Goal: Obtain resource: Download file/media

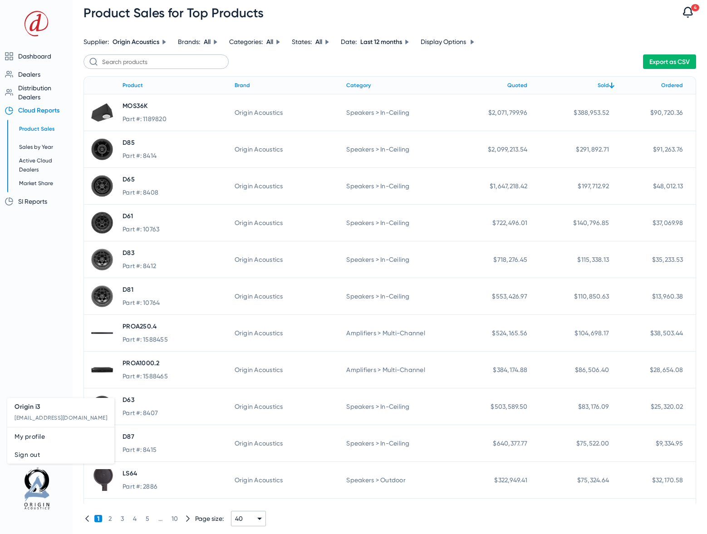
click at [40, 502] on div at bounding box center [353, 267] width 707 height 534
click at [36, 455] on span "Sign out" at bounding box center [61, 454] width 93 height 11
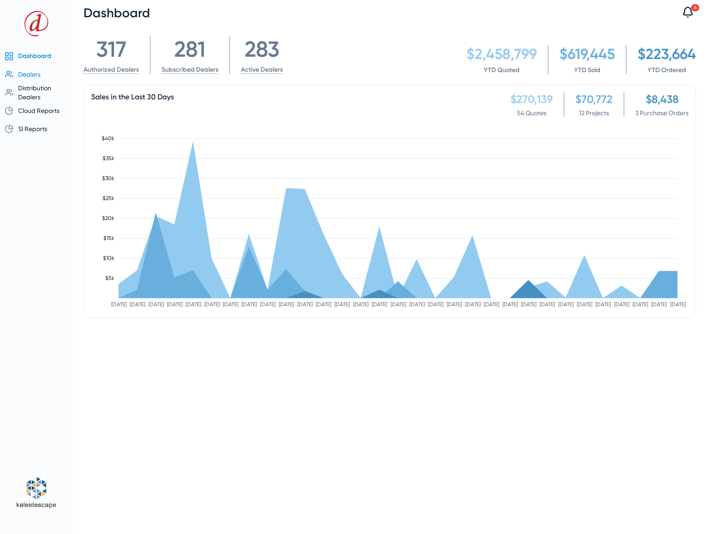
click at [33, 76] on span "Dealers" at bounding box center [29, 74] width 22 height 7
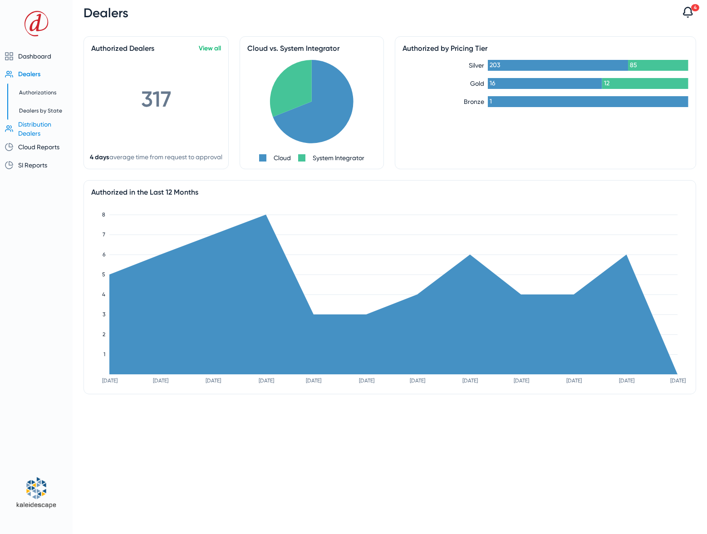
click at [30, 124] on span "Distribution Dealers" at bounding box center [34, 129] width 33 height 16
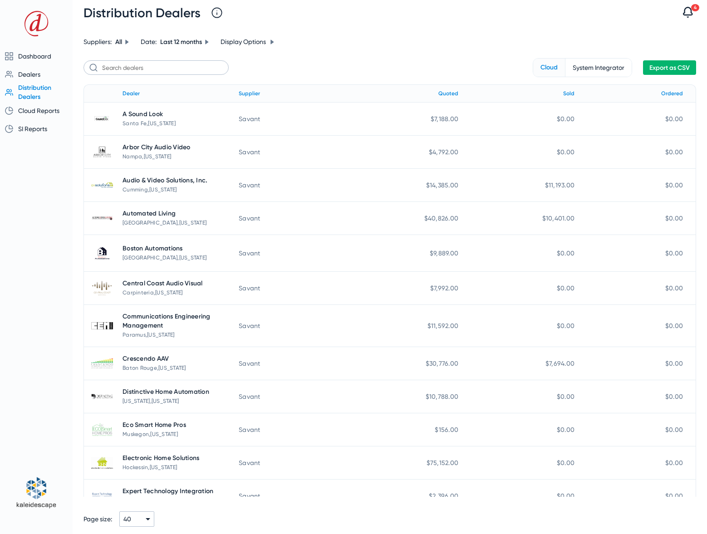
click at [596, 68] on span "System Integrator" at bounding box center [598, 68] width 66 height 18
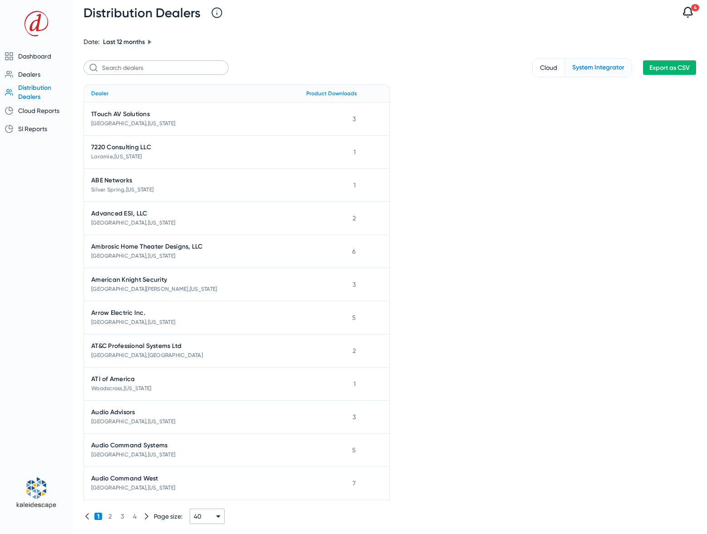
click at [549, 65] on span "Cloud" at bounding box center [549, 68] width 32 height 18
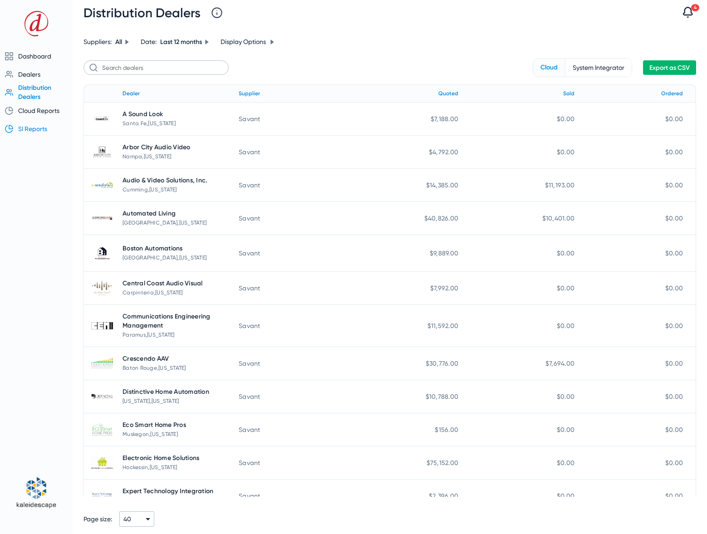
click at [33, 130] on span "SI Reports" at bounding box center [32, 128] width 29 height 7
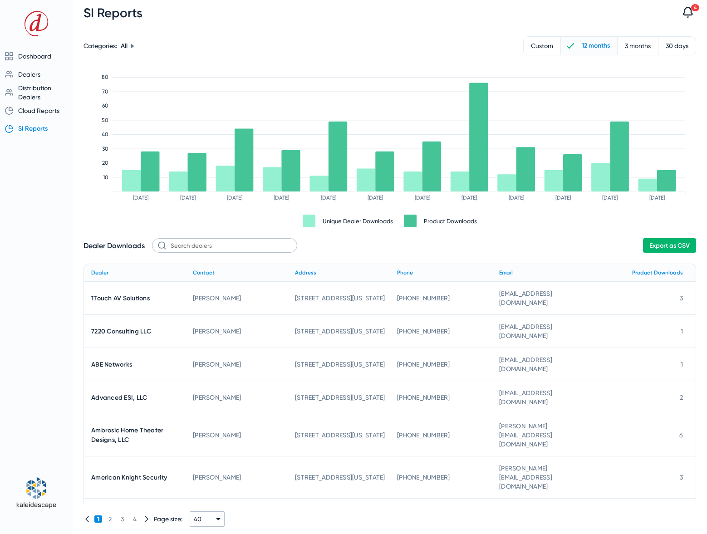
click at [656, 242] on span "Export as CSV" at bounding box center [669, 246] width 40 height 8
click at [34, 89] on span "Distribution Dealers" at bounding box center [34, 92] width 33 height 16
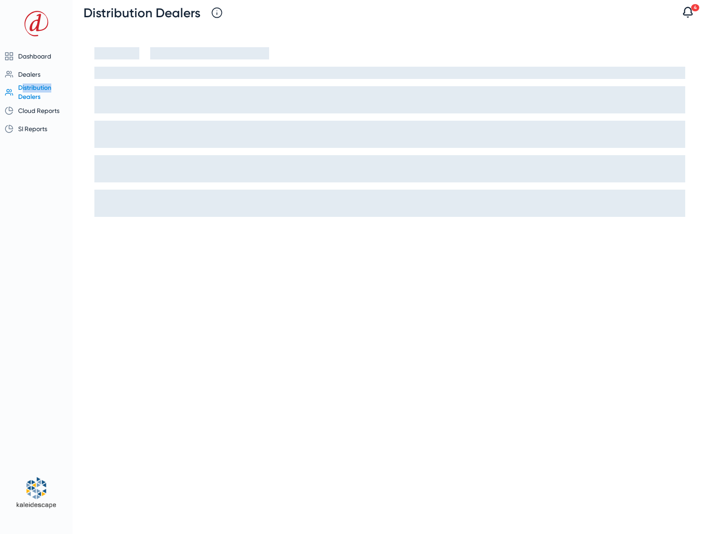
click at [34, 89] on span "Distribution Dealers" at bounding box center [34, 92] width 33 height 17
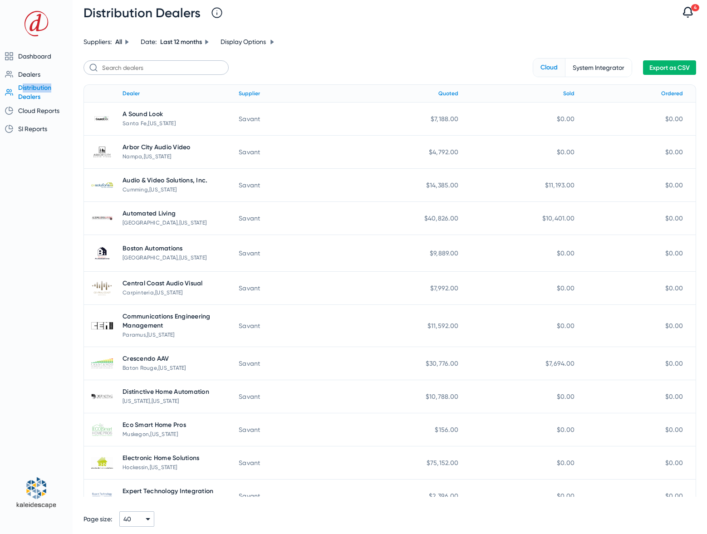
click at [581, 72] on span "System Integrator" at bounding box center [598, 68] width 66 height 18
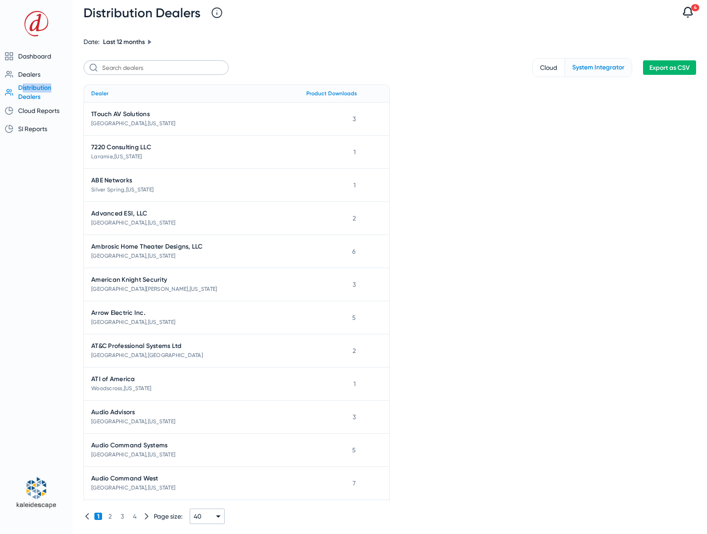
click at [550, 70] on span "Cloud" at bounding box center [549, 68] width 32 height 18
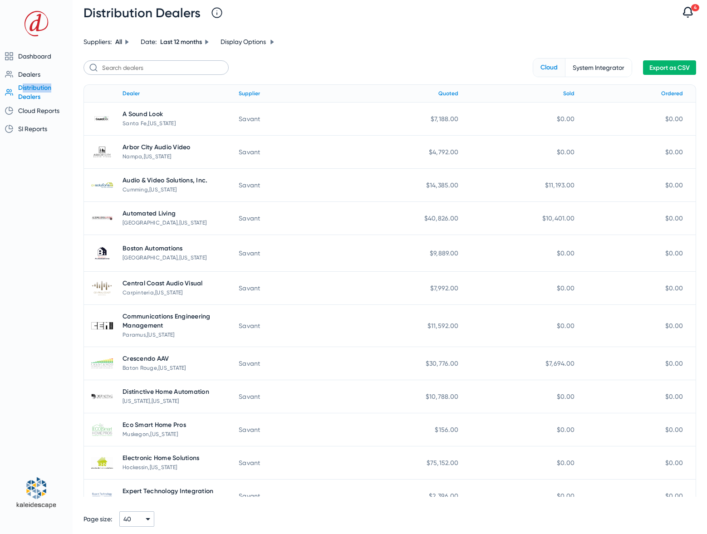
click at [673, 71] on span "Export as CSV" at bounding box center [669, 68] width 40 height 8
click at [37, 108] on span "Cloud Reports" at bounding box center [38, 110] width 41 height 7
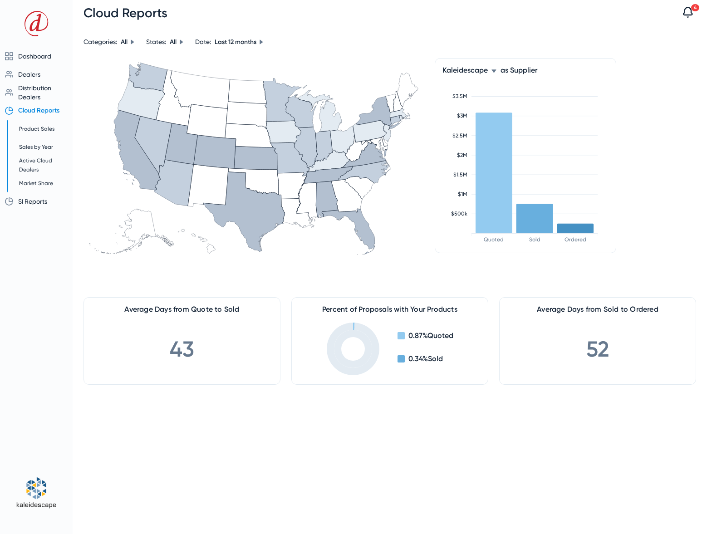
click at [537, 217] on rect at bounding box center [534, 218] width 37 height 29
click at [493, 73] on icon at bounding box center [493, 70] width 5 height 5
click at [493, 73] on body "Dashboard Dealers Overview Authorizations Dealers by State Distribution Dealers…" at bounding box center [353, 267] width 707 height 534
click at [475, 109] on button "All Others" at bounding box center [476, 116] width 68 height 18
click at [479, 70] on icon at bounding box center [480, 70] width 5 height 5
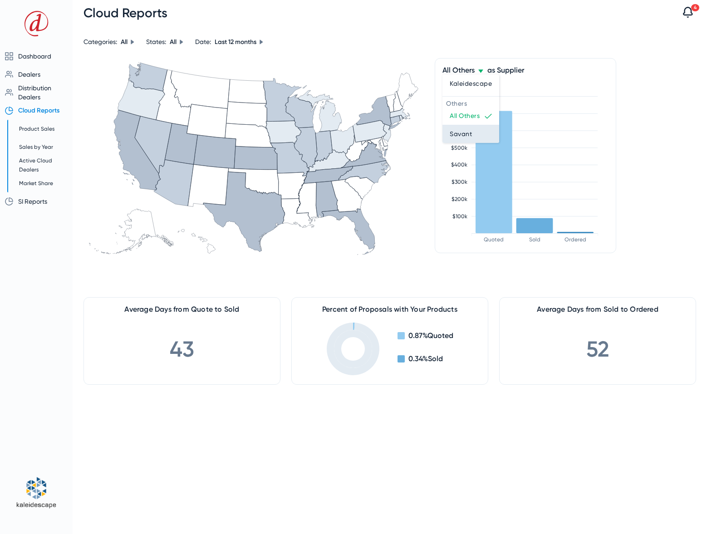
click at [470, 132] on span "Savant" at bounding box center [461, 133] width 22 height 11
click at [34, 149] on span "Sales by Year" at bounding box center [36, 147] width 34 height 6
